Goal: Use online tool/utility: Utilize a website feature to perform a specific function

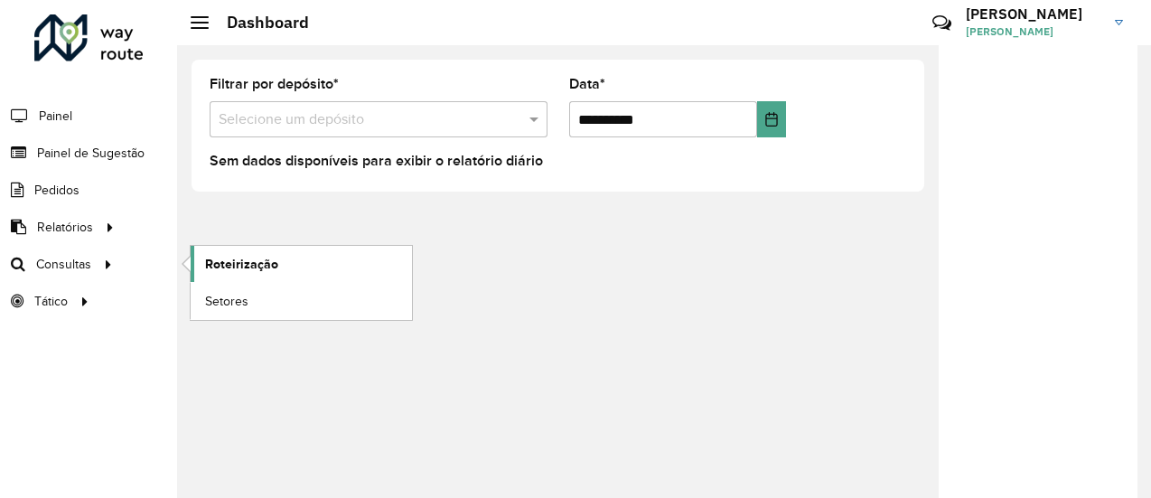
click at [209, 256] on span "Roteirização" at bounding box center [241, 264] width 73 height 19
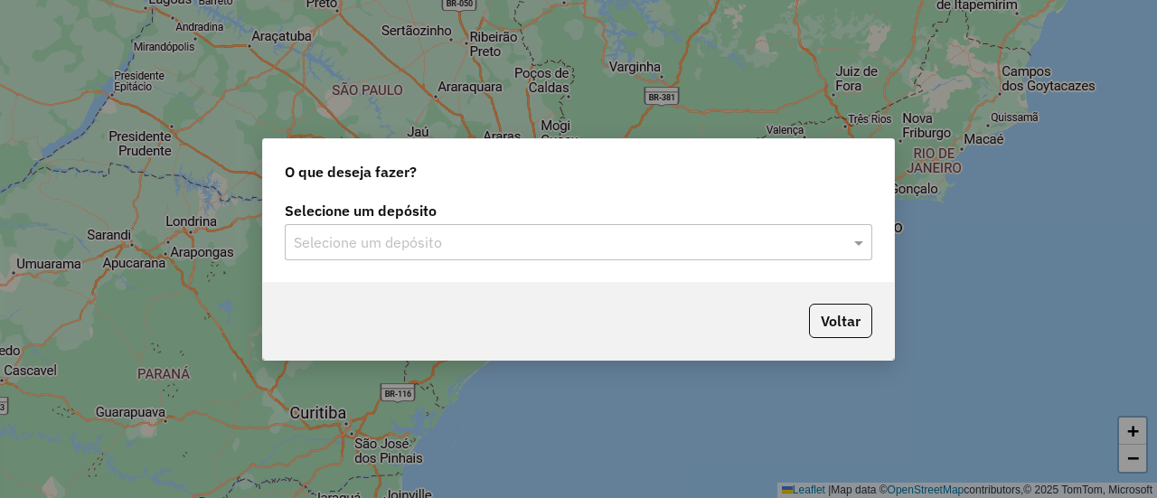
click at [376, 260] on div "Selecione um depósito Selecione um depósito" at bounding box center [578, 239] width 631 height 85
click at [390, 224] on div "Selecione um depósito" at bounding box center [578, 242] width 587 height 36
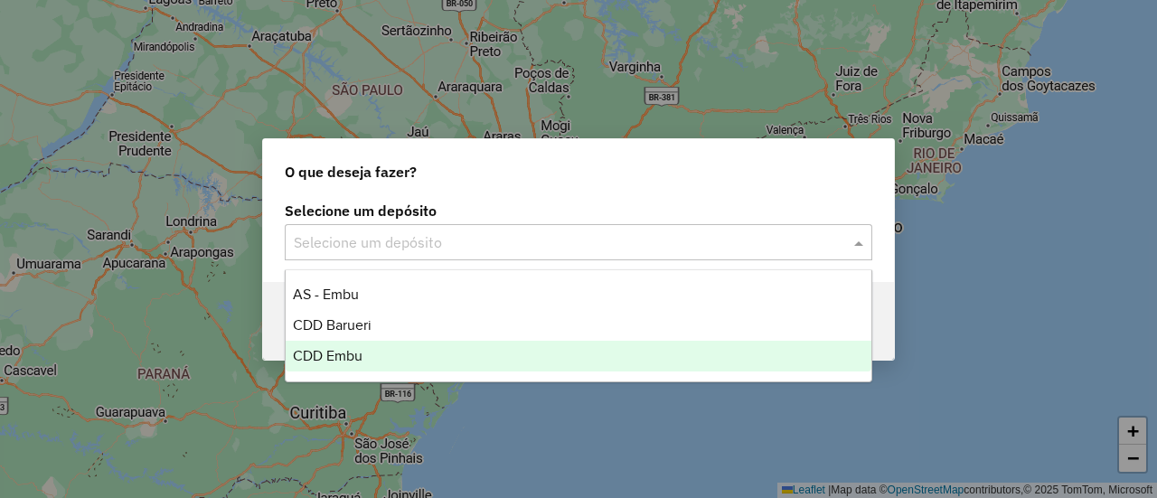
click at [332, 355] on span "CDD Embu" at bounding box center [328, 355] width 70 height 15
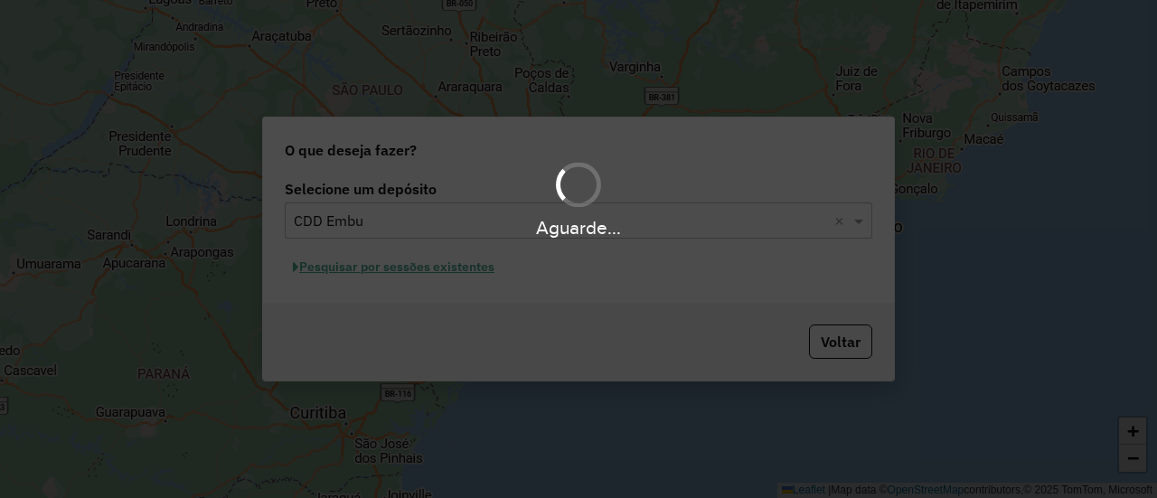
click at [416, 301] on div "Aguarde..." at bounding box center [578, 249] width 1157 height 498
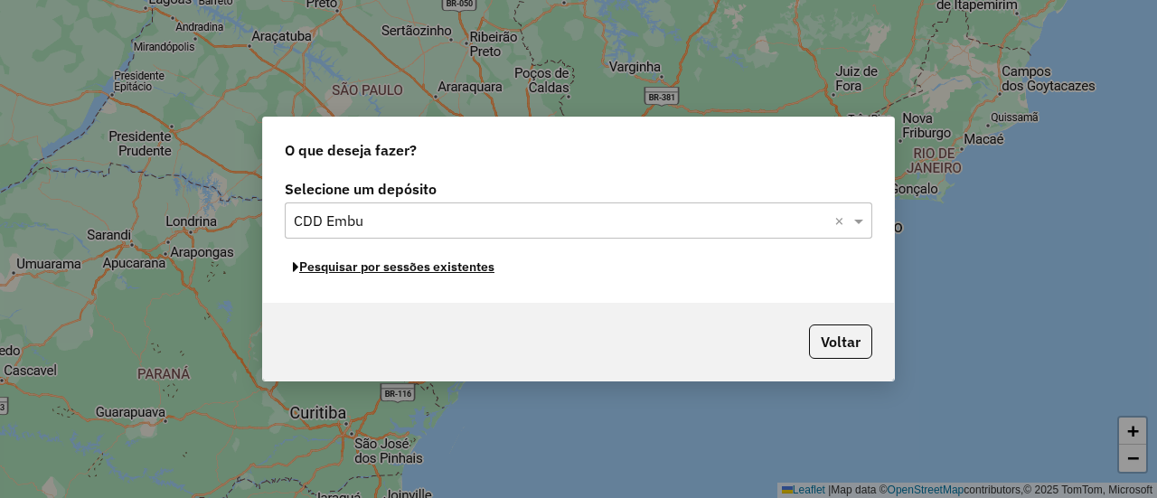
click at [381, 271] on button "Pesquisar por sessões existentes" at bounding box center [394, 267] width 218 height 28
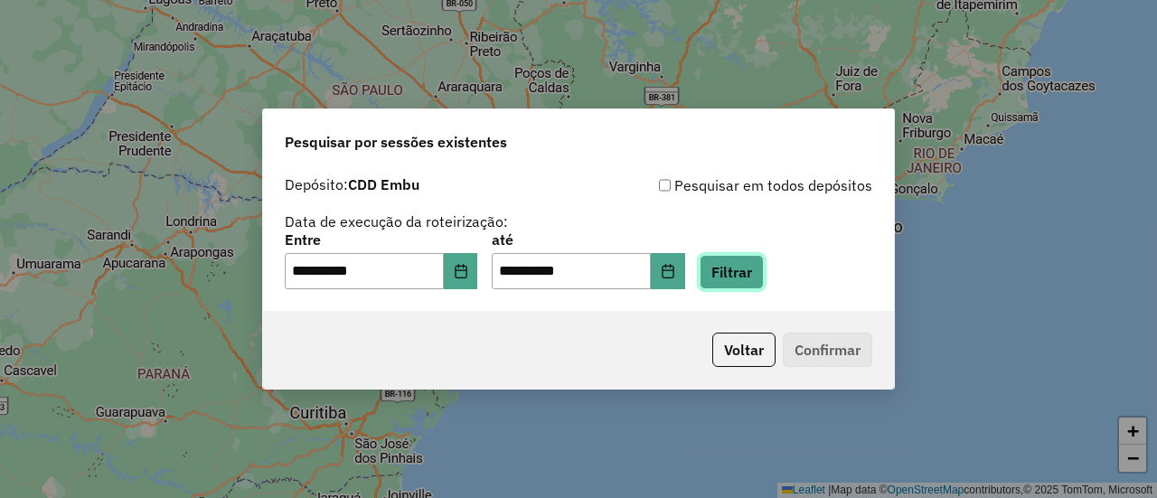
click at [740, 265] on button "Filtrar" at bounding box center [731, 272] width 64 height 34
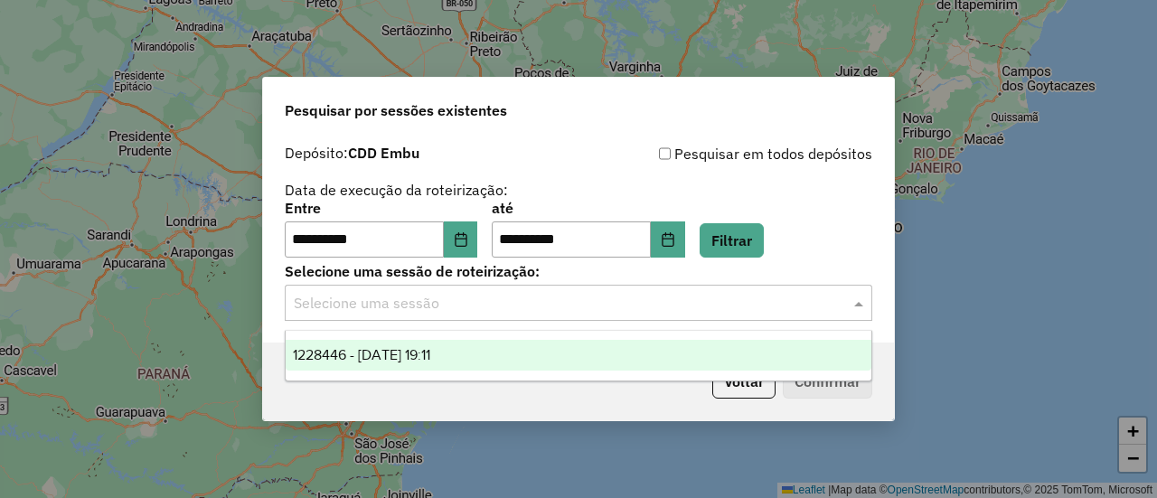
click at [380, 314] on input "text" at bounding box center [560, 304] width 533 height 22
click at [384, 345] on div "1228446 - [DATE] 19:11" at bounding box center [578, 355] width 585 height 31
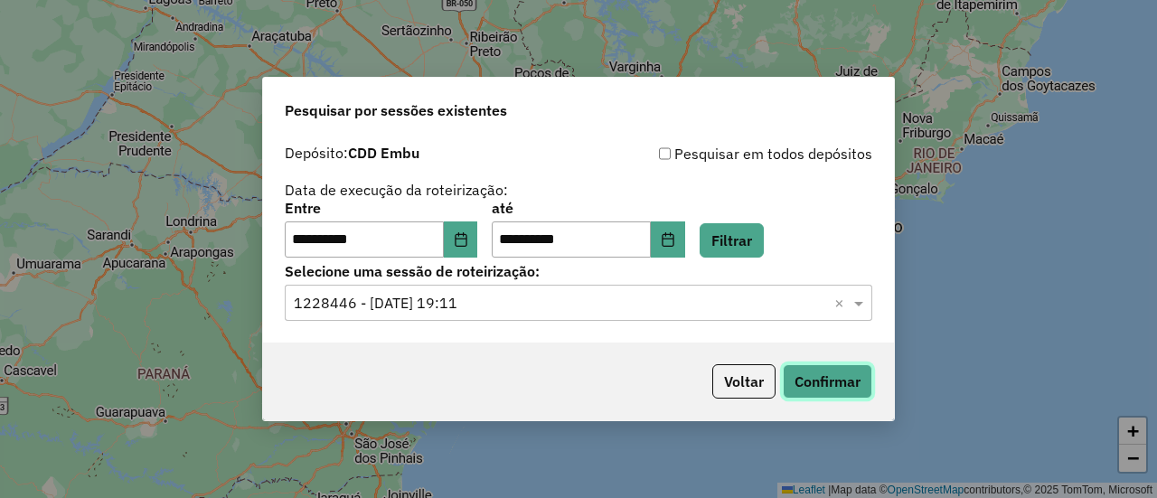
click at [850, 376] on button "Confirmar" at bounding box center [827, 381] width 89 height 34
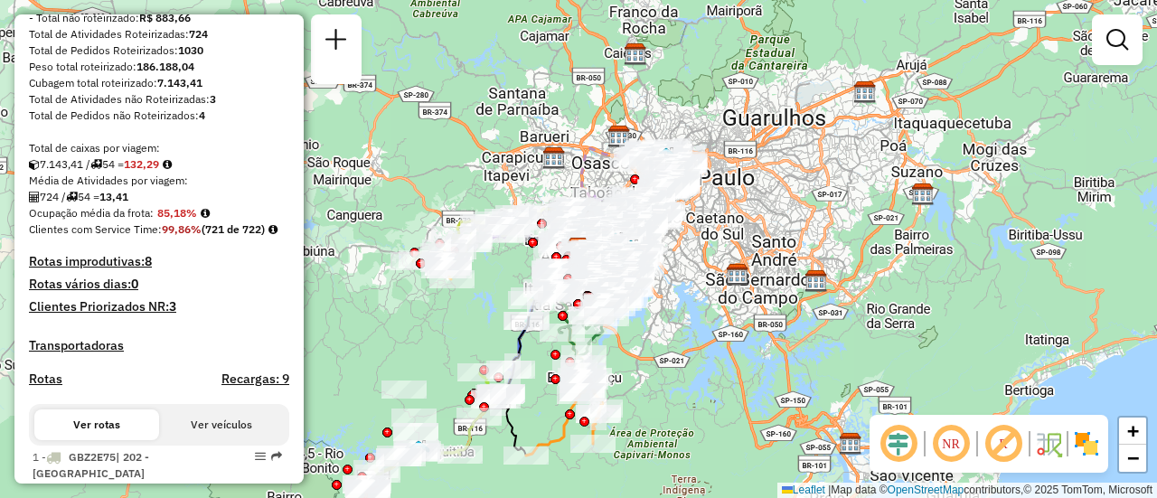
scroll to position [361, 0]
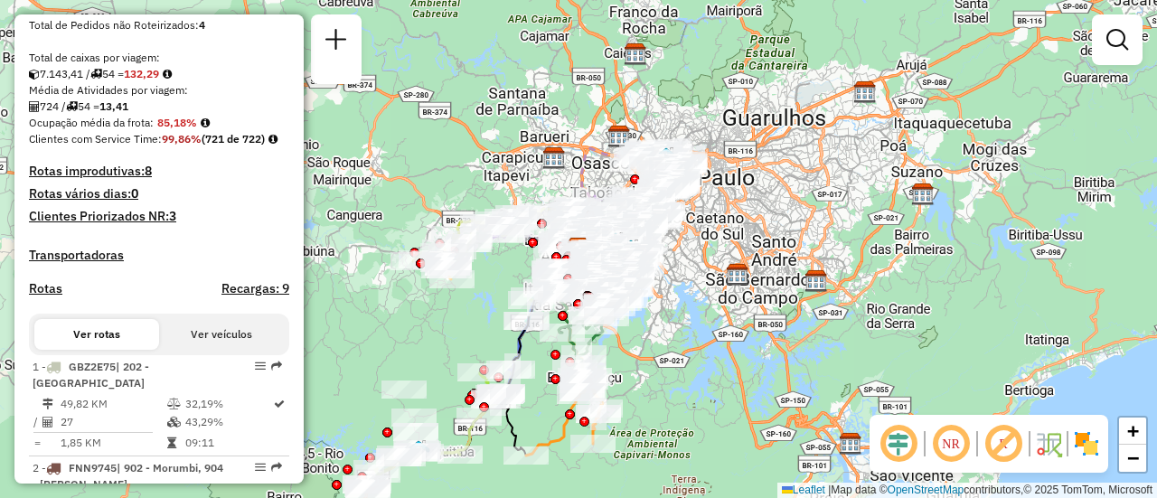
click at [99, 179] on h4 "Rotas improdutivas: 8" at bounding box center [159, 171] width 260 height 15
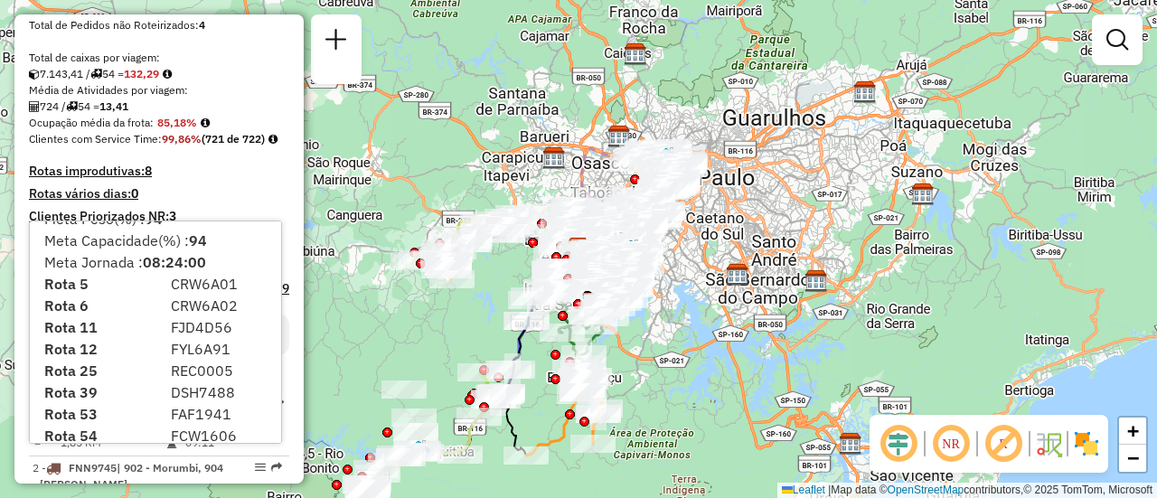
scroll to position [32, 0]
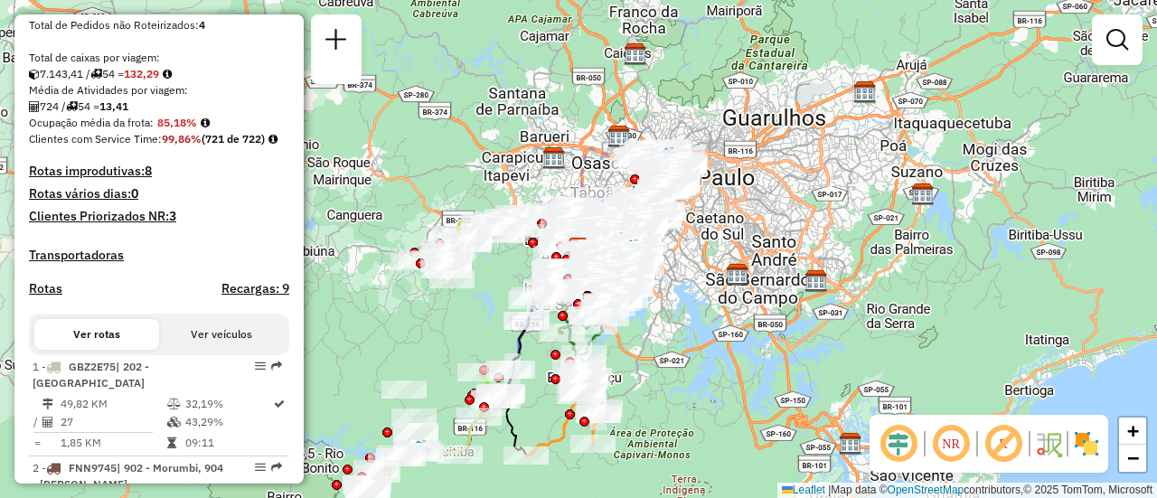
click at [98, 179] on h4 "Rotas improdutivas: 8" at bounding box center [159, 171] width 260 height 15
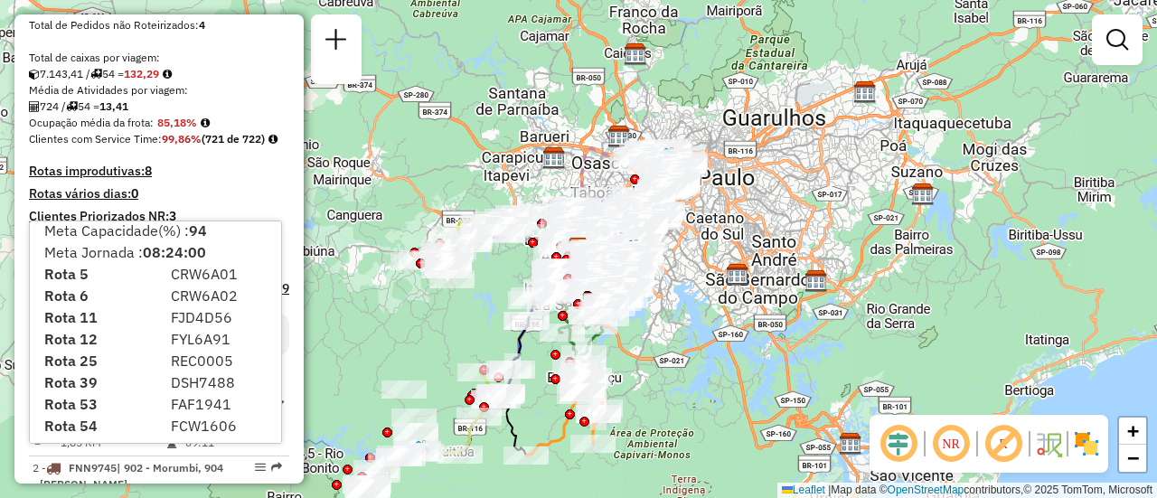
click at [194, 179] on h4 "Rotas improdutivas: 8" at bounding box center [159, 171] width 260 height 15
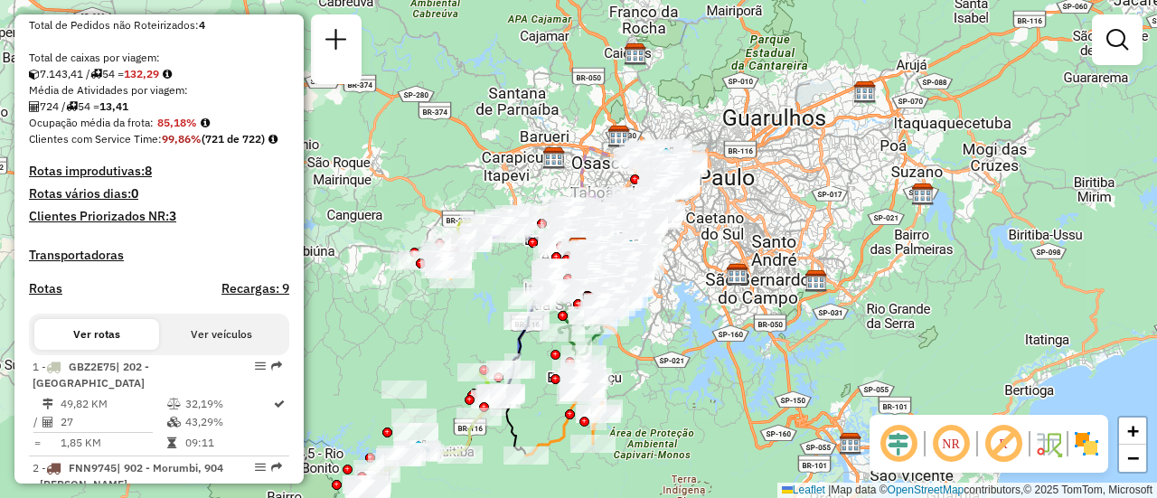
click at [104, 179] on h4 "Rotas improdutivas: 8" at bounding box center [159, 171] width 260 height 15
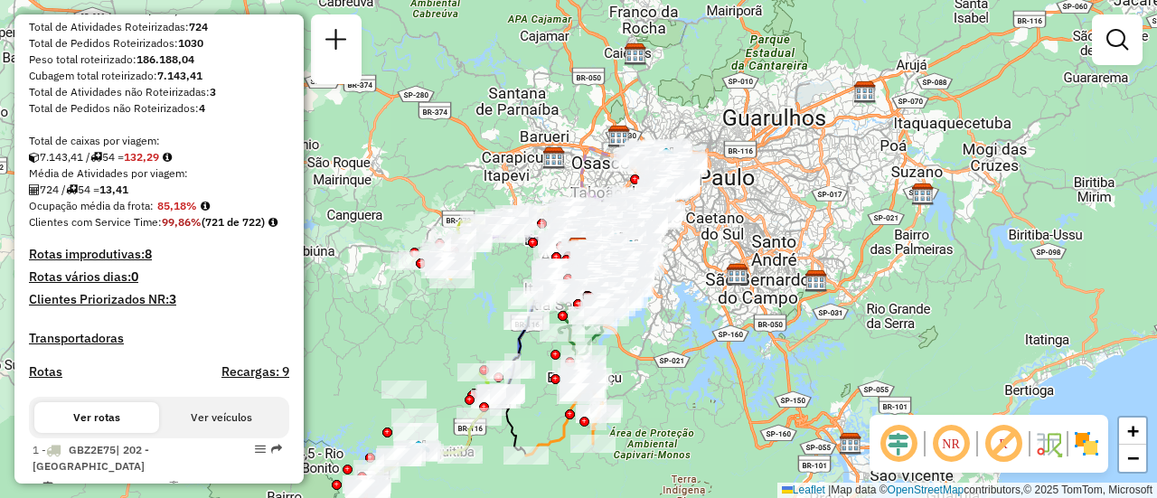
scroll to position [271, 0]
